Goal: Task Accomplishment & Management: Manage account settings

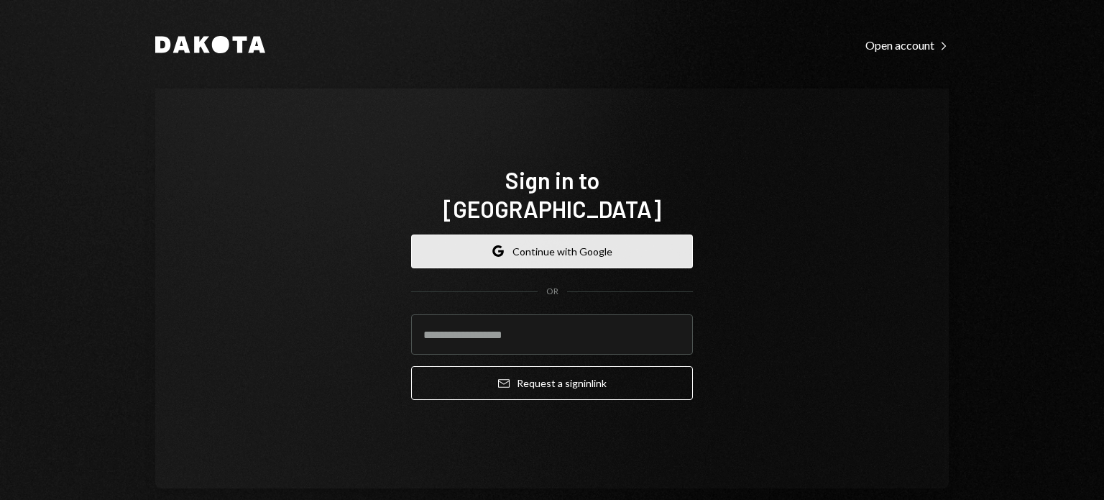
click at [615, 241] on button "Google Continue with Google" at bounding box center [552, 251] width 282 height 34
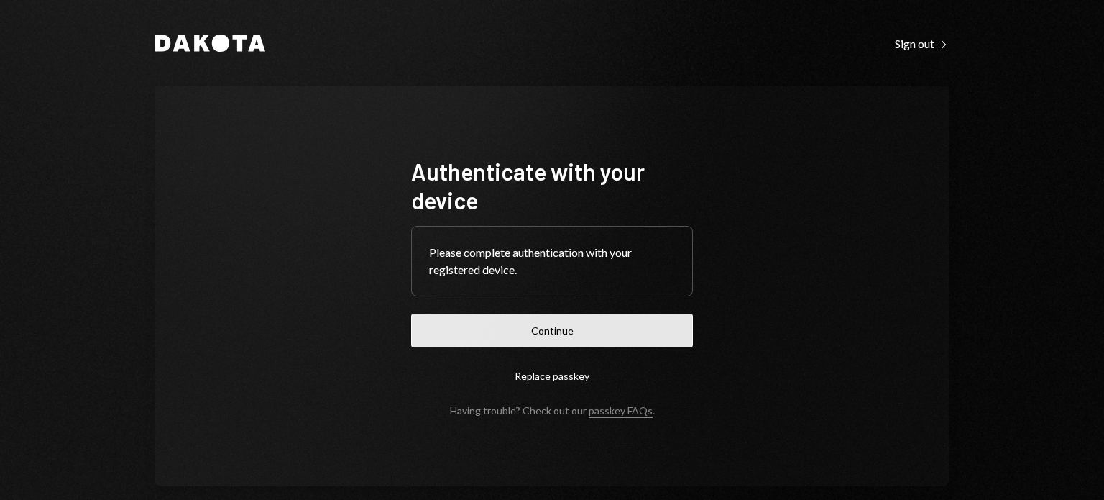
click at [580, 313] on button "Continue" at bounding box center [552, 330] width 282 height 34
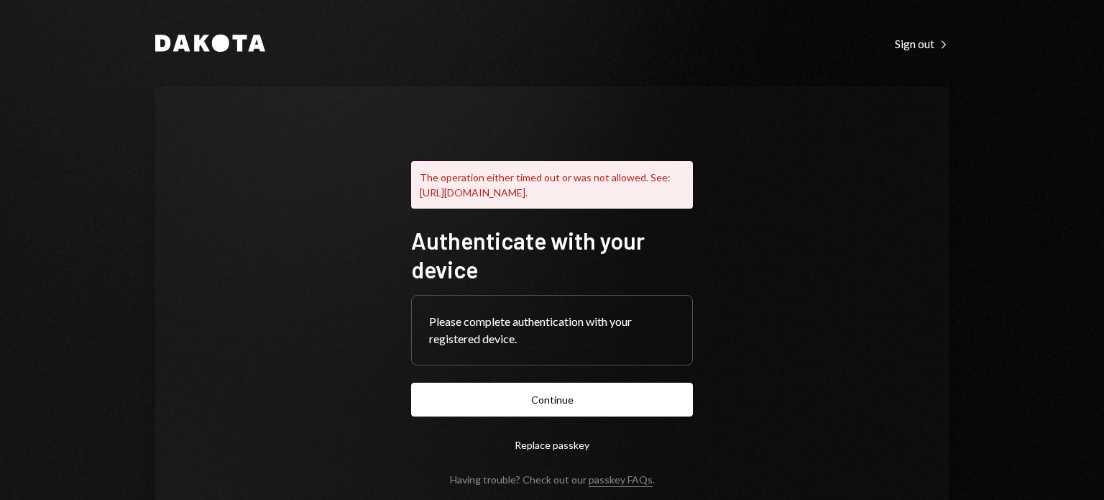
scroll to position [91, 0]
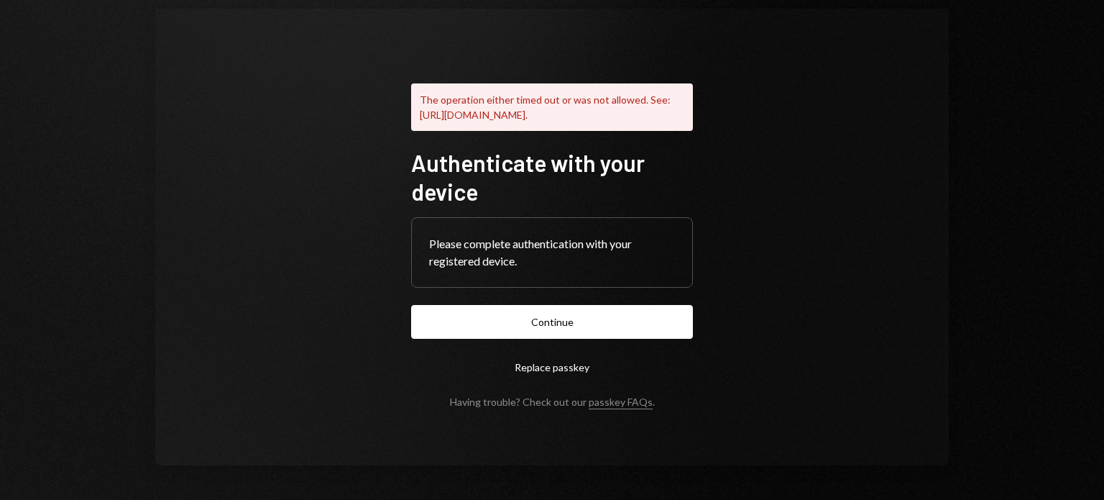
click at [564, 365] on button "Replace passkey" at bounding box center [552, 367] width 282 height 34
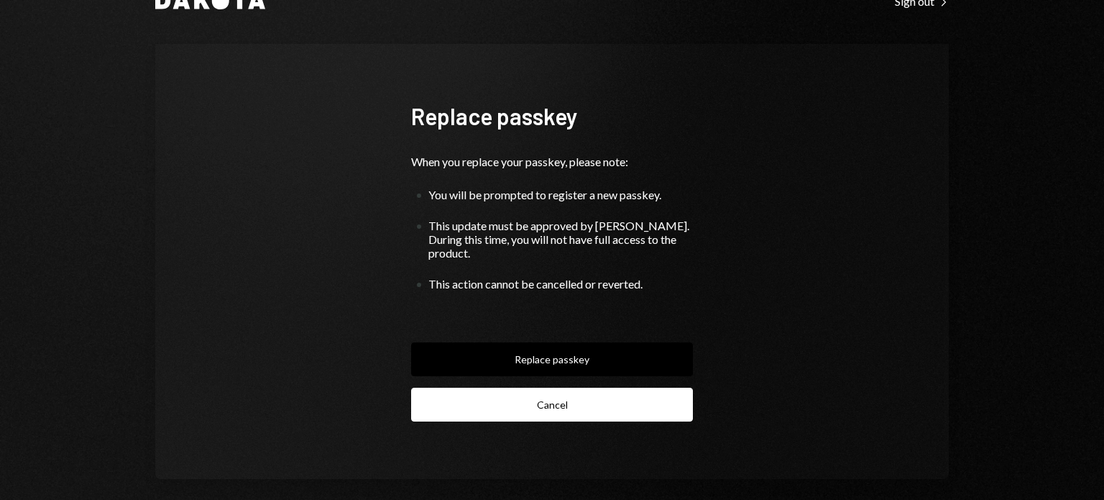
click at [546, 390] on button "Cancel" at bounding box center [552, 405] width 282 height 34
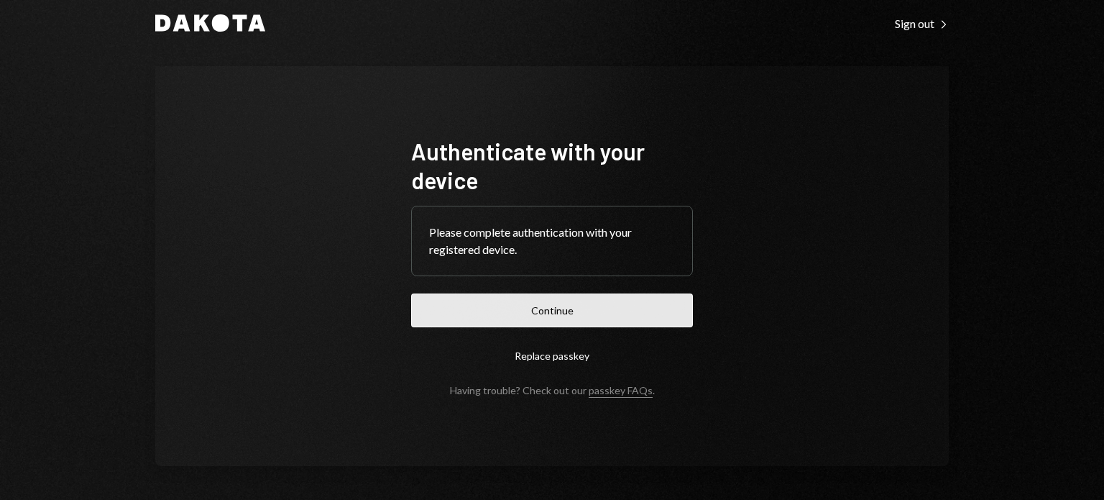
click at [535, 307] on button "Continue" at bounding box center [552, 310] width 282 height 34
